Goal: Navigation & Orientation: Find specific page/section

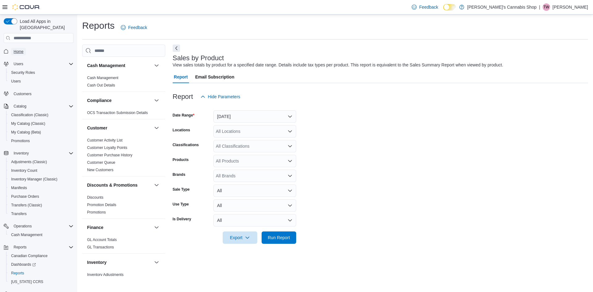
click at [16, 49] on span "Home" at bounding box center [19, 51] width 10 height 5
